Goal: Download file/media

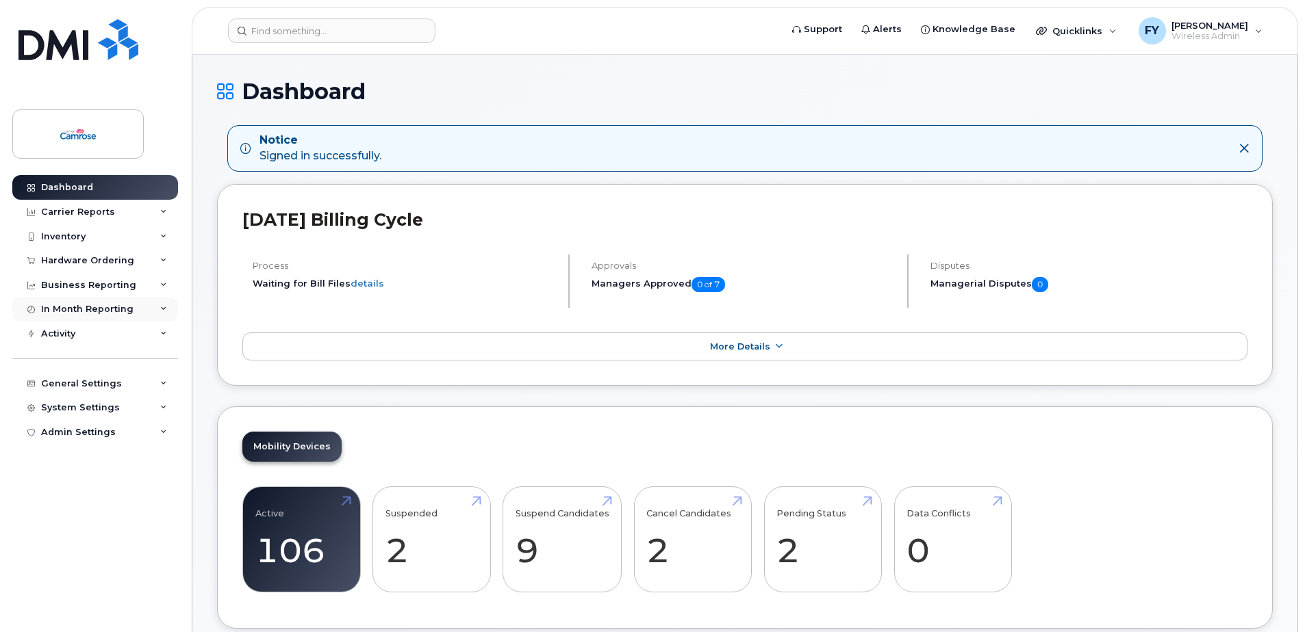
click at [143, 304] on div "In Month Reporting" at bounding box center [95, 309] width 166 height 25
click at [92, 210] on div "Carrier Reports" at bounding box center [78, 212] width 74 height 11
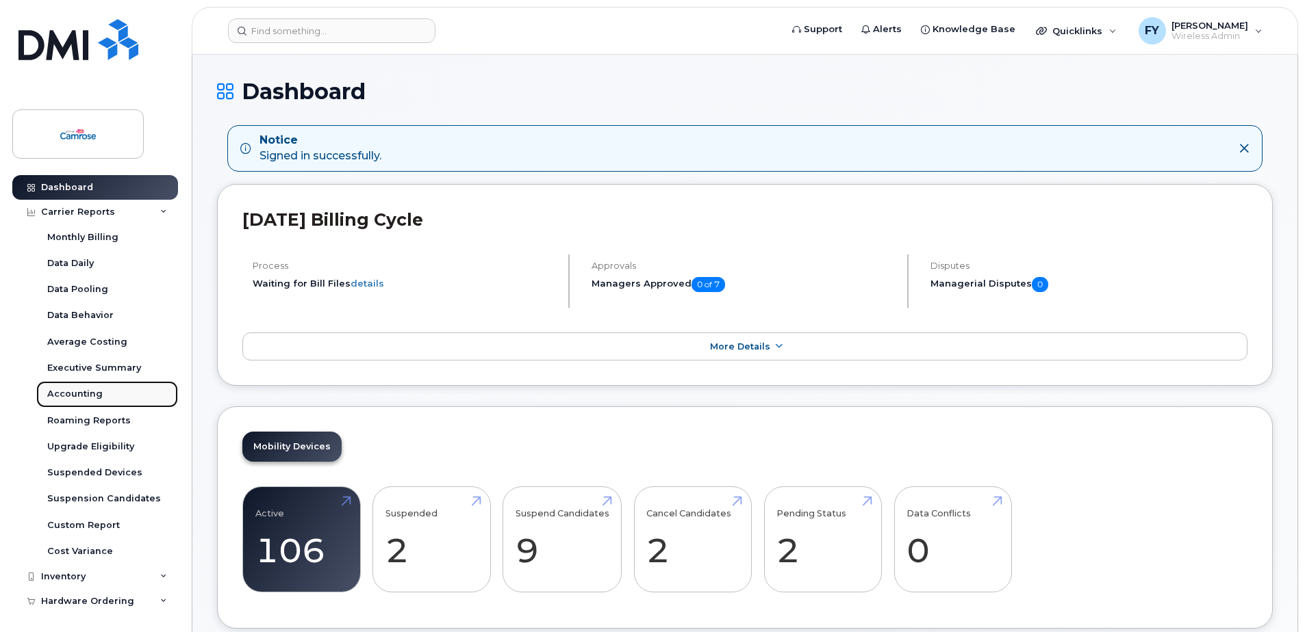
click at [78, 390] on div "Accounting" at bounding box center [74, 394] width 55 height 12
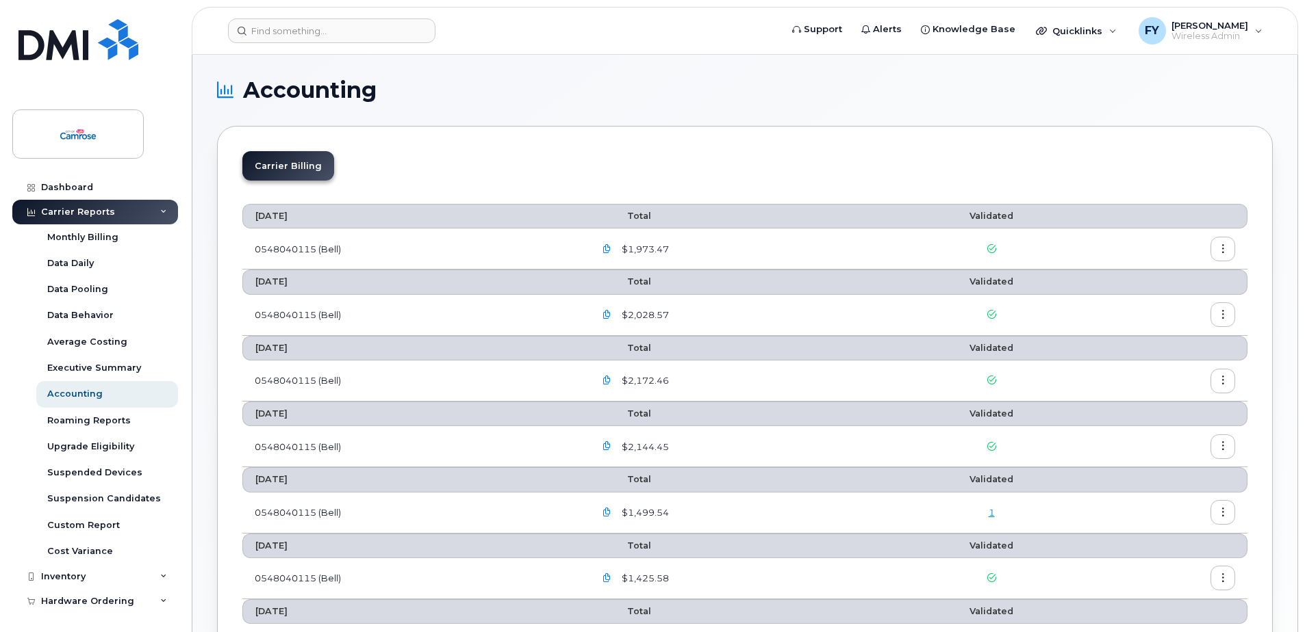
click at [1222, 247] on icon "button" at bounding box center [1222, 249] width 9 height 9
click at [1159, 306] on span "Download" at bounding box center [1159, 304] width 53 height 12
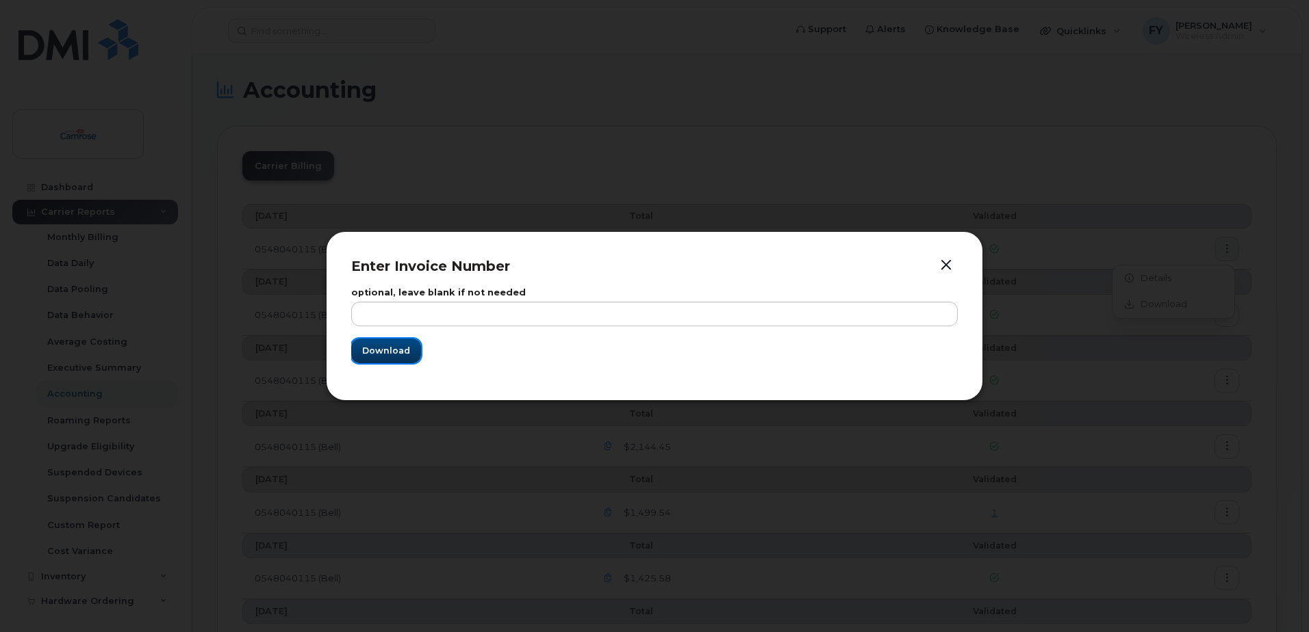
click at [375, 355] on span "Download" at bounding box center [386, 350] width 48 height 13
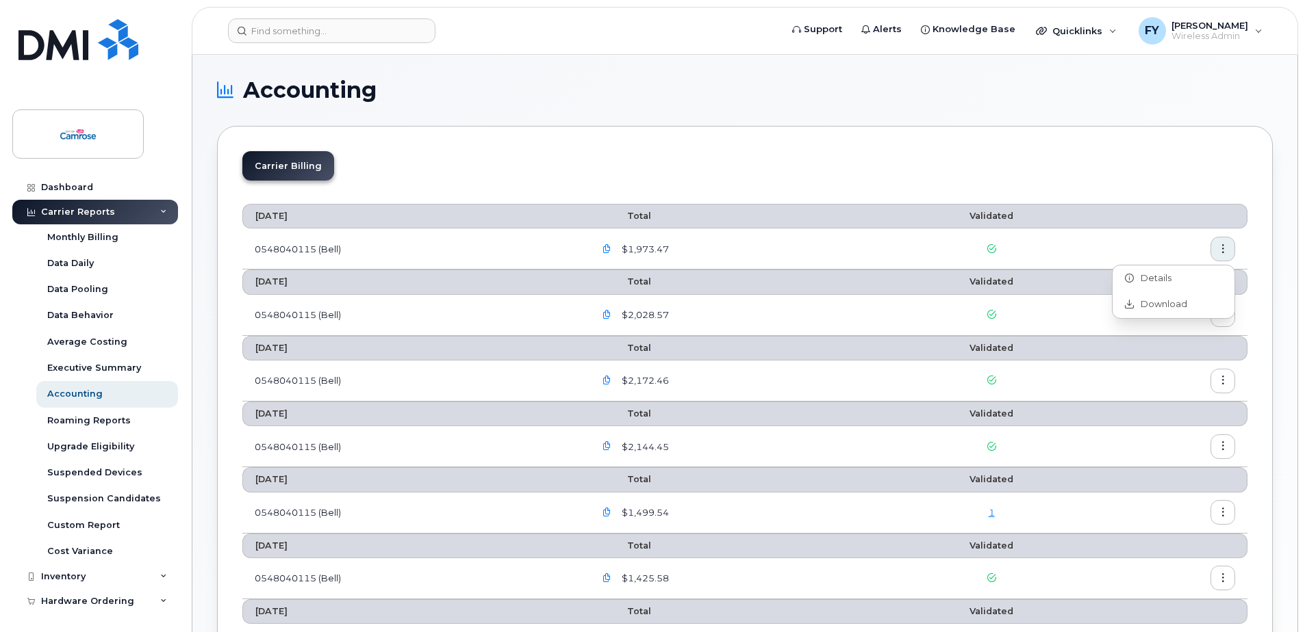
click at [674, 150] on div "Carrier Billing [DATE] Total Validated 0548040115 (Bell) $1,973.47 [DATE] Total…" at bounding box center [744, 603] width 1055 height 954
click at [1261, 31] on div "FY [PERSON_NAME] Wireless Admin" at bounding box center [1200, 30] width 143 height 27
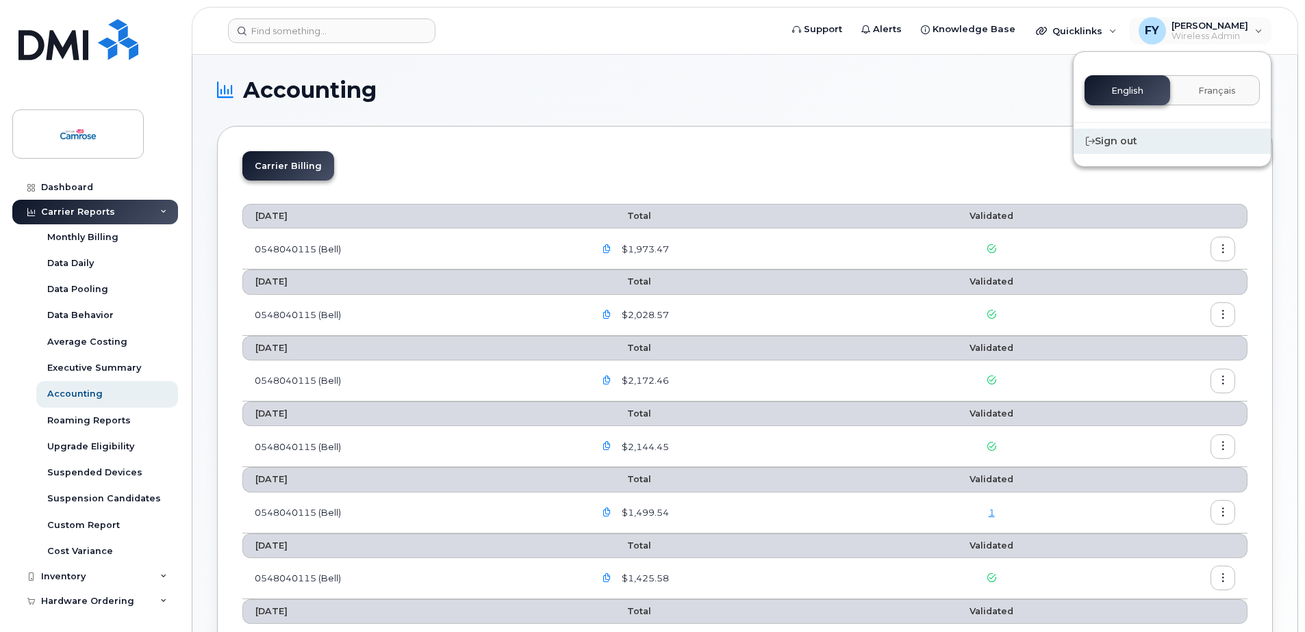
click at [1126, 144] on div "Sign out" at bounding box center [1171, 141] width 197 height 25
